Goal: Task Accomplishment & Management: Use online tool/utility

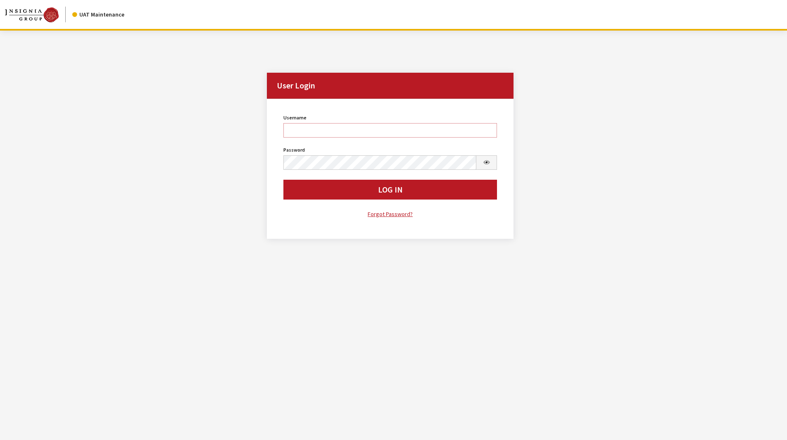
type input "[PERSON_NAME]"
click at [353, 127] on input "krystal" at bounding box center [390, 130] width 214 height 14
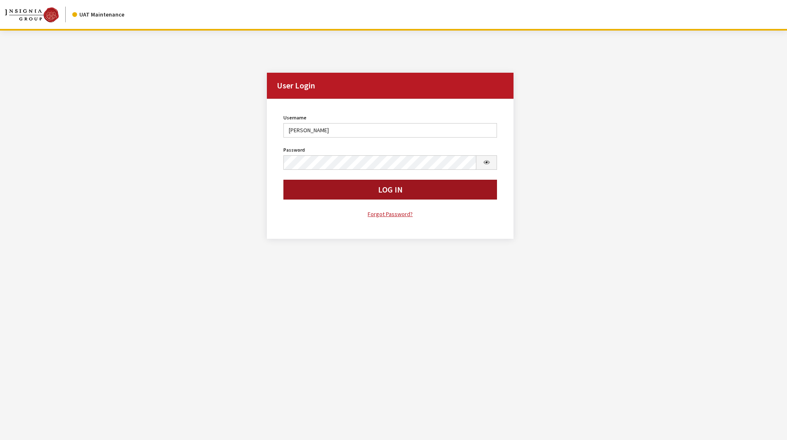
click at [384, 190] on button "Log In" at bounding box center [390, 190] width 214 height 20
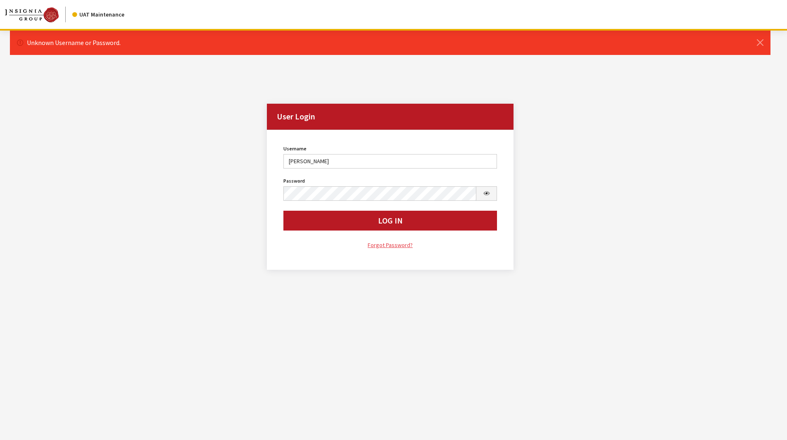
click at [390, 242] on link "Forgot Password?" at bounding box center [390, 244] width 214 height 9
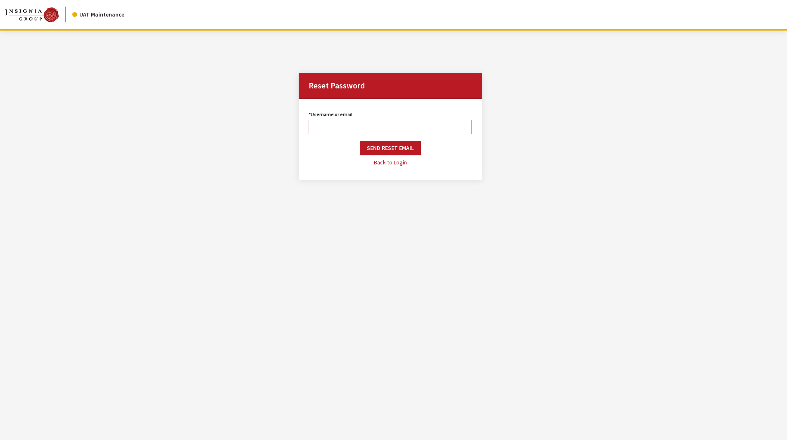
click at [385, 125] on input "Username or email" at bounding box center [389, 127] width 163 height 14
click at [357, 127] on input "krystal" at bounding box center [389, 127] width 163 height 14
drag, startPoint x: 349, startPoint y: 129, endPoint x: 273, endPoint y: 123, distance: 77.0
click at [273, 123] on div "Reset Password Username or email krystal The username or email is required. Sen…" at bounding box center [390, 131] width 770 height 117
type input "khall@insigniagroup.com"
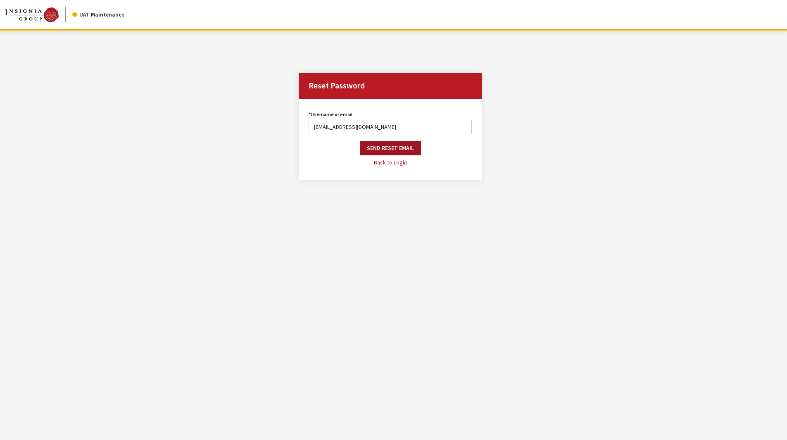
click at [387, 149] on button "Send Reset Email" at bounding box center [390, 148] width 61 height 14
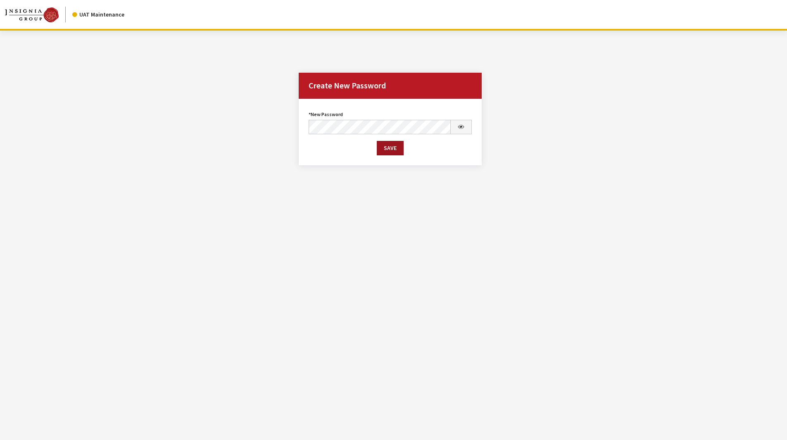
click at [389, 151] on button "Save" at bounding box center [390, 148] width 27 height 14
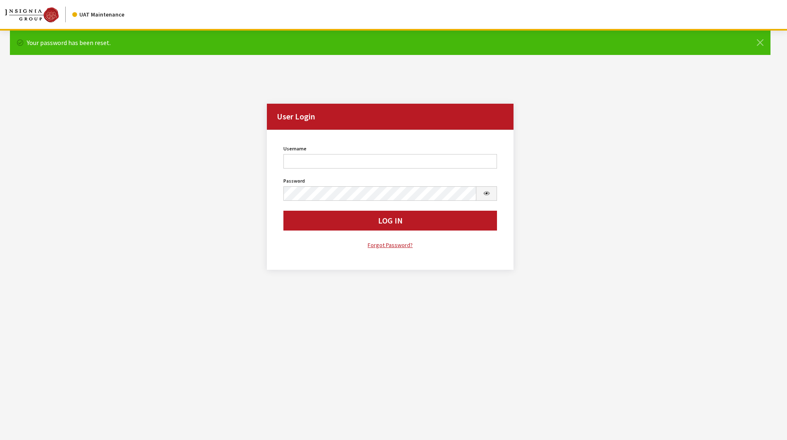
type input "krystal"
click at [364, 161] on input "krystal" at bounding box center [390, 161] width 214 height 14
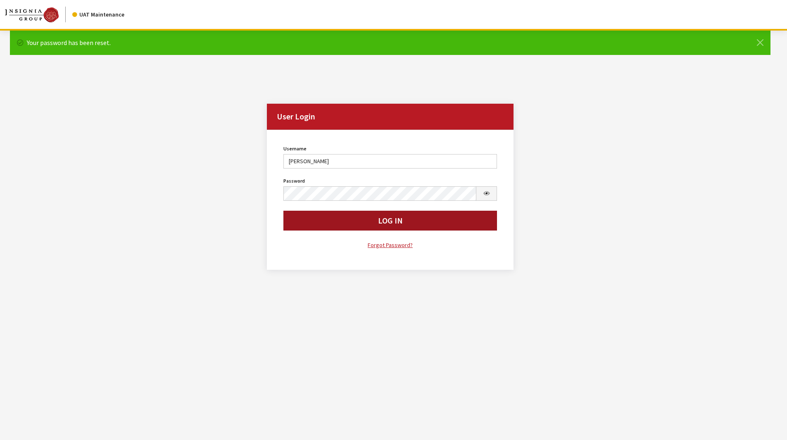
click at [368, 219] on button "Log In" at bounding box center [390, 221] width 214 height 20
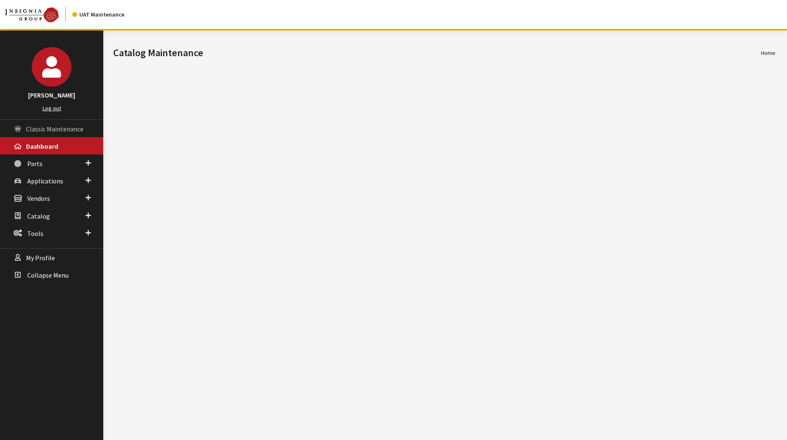
click at [35, 131] on span "Classic Maintenance" at bounding box center [54, 129] width 57 height 8
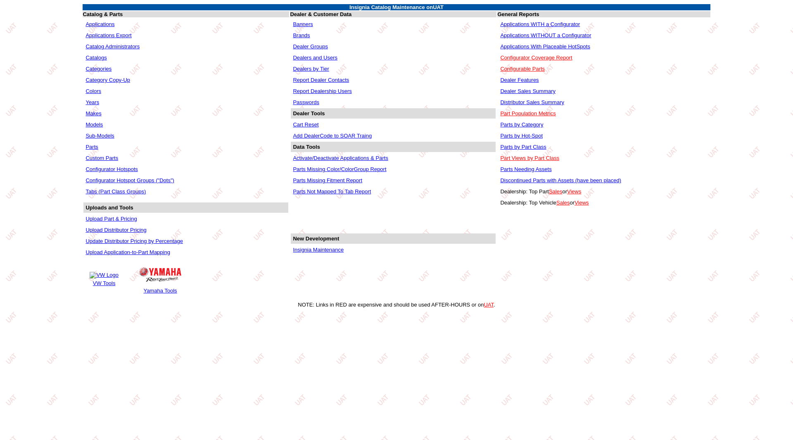
click at [326, 55] on link "Dealers and Users" at bounding box center [315, 58] width 45 height 6
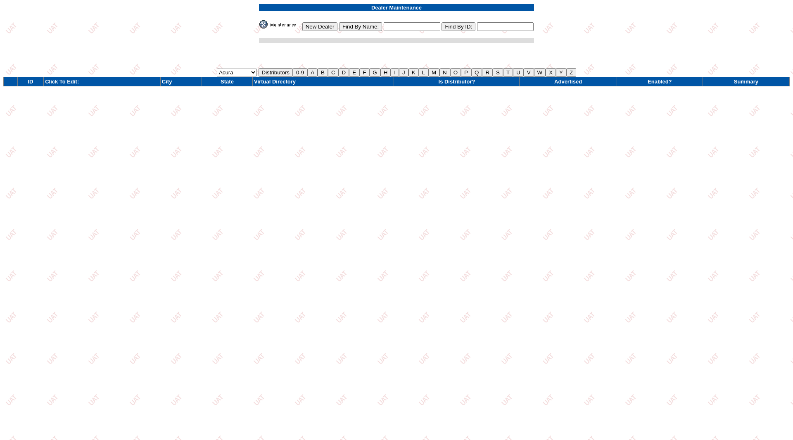
click at [410, 25] on input "text" at bounding box center [412, 26] width 57 height 9
type input "toyota west"
click at [361, 30] on input "Find By Name:" at bounding box center [360, 26] width 43 height 9
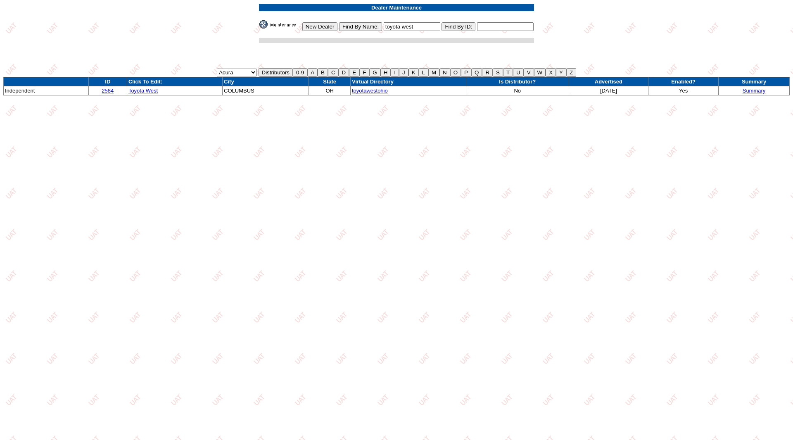
click at [757, 88] on link "Summary" at bounding box center [753, 91] width 23 height 6
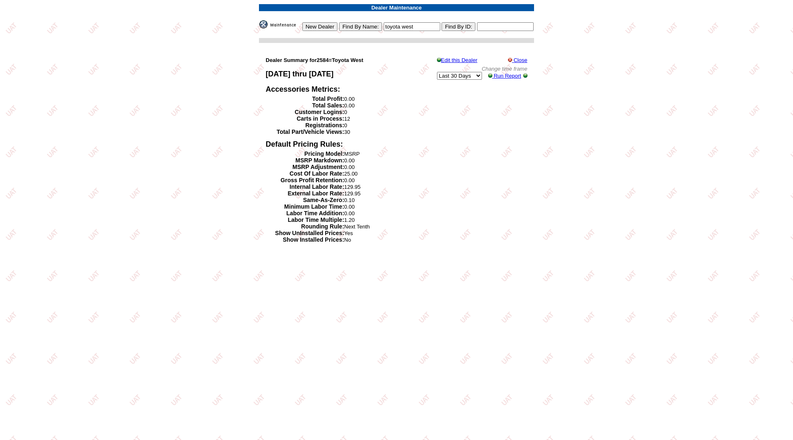
click at [457, 77] on select "[DATE] [DATE] Last 7 Days Last 14 Days Last 30 Days Month To Date Year To Date …" at bounding box center [459, 76] width 45 height 8
select select "Year To Date"
click at [437, 72] on select "[DATE] [DATE] Last 7 Days Last 14 Days Last 30 Days Month To Date Year To Date …" at bounding box center [459, 76] width 45 height 8
click at [511, 70] on span "Change time frame" at bounding box center [504, 69] width 46 height 6
click at [511, 75] on span "Run Report" at bounding box center [511, 76] width 27 height 6
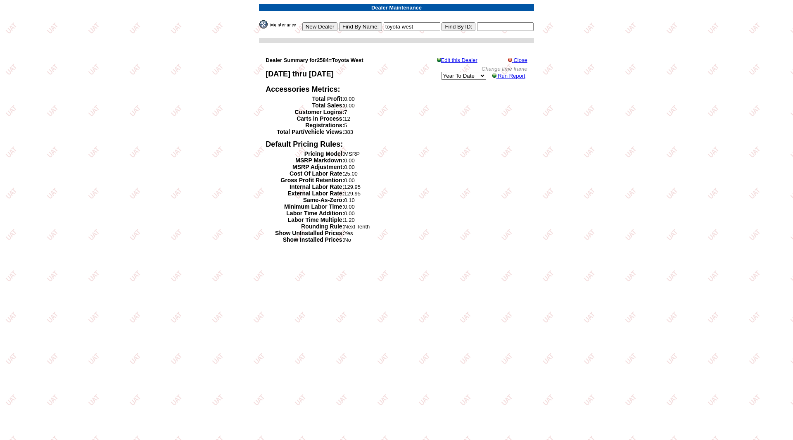
click at [473, 73] on select "Today Yesterday Last 7 Days Last 14 Days Last 30 Days Month To Date Year To Dat…" at bounding box center [463, 76] width 45 height 8
select select "Last 7 Days"
click at [441, 72] on select "Today Yesterday Last 7 Days Last 14 Days Last 30 Days Month To Date Year To Dat…" at bounding box center [463, 76] width 45 height 8
click at [510, 73] on span "Run Report" at bounding box center [511, 76] width 27 height 6
click at [502, 76] on span "Run Report" at bounding box center [511, 76] width 27 height 6
